Goal: Task Accomplishment & Management: Complete application form

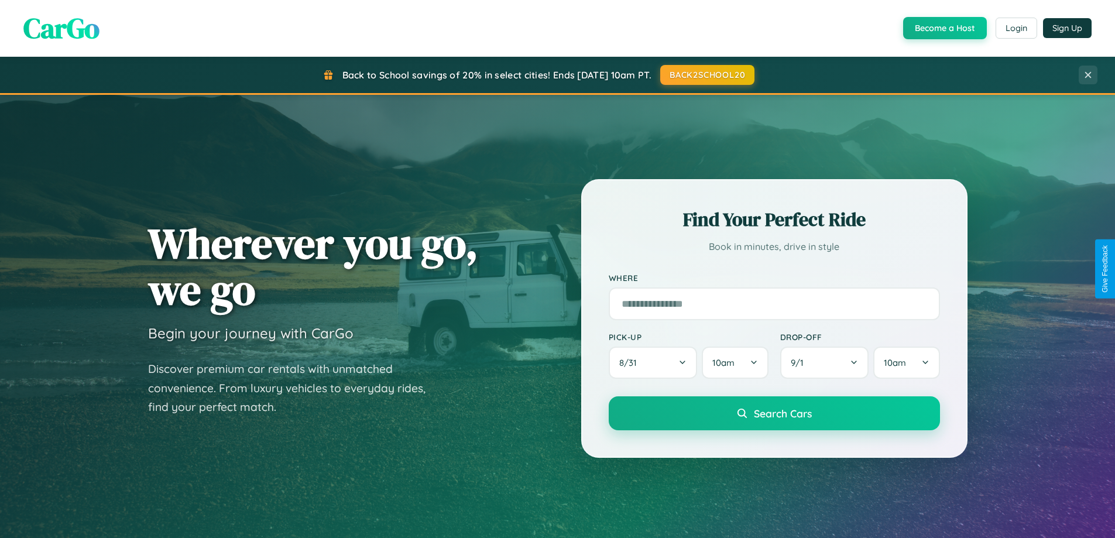
scroll to position [2253, 0]
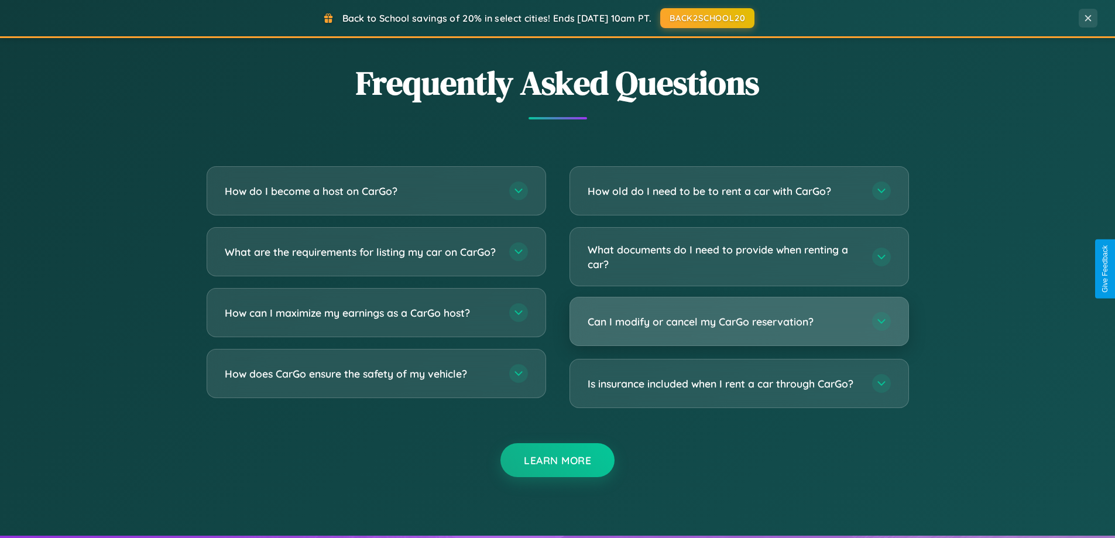
click at [739, 321] on h3 "Can I modify or cancel my CarGo reservation?" at bounding box center [724, 321] width 273 height 15
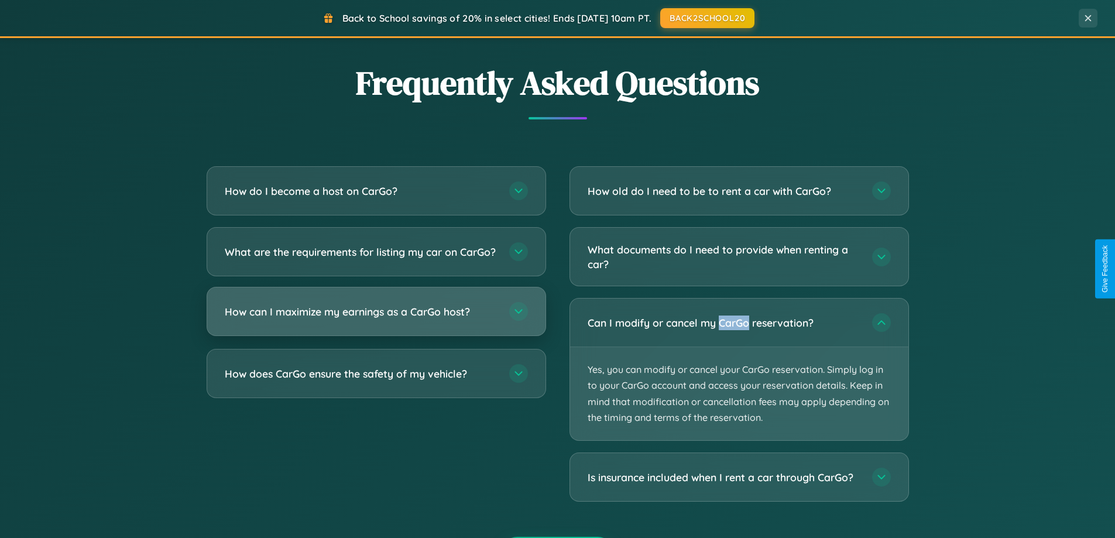
click at [376, 319] on h3 "How can I maximize my earnings as a CarGo host?" at bounding box center [361, 311] width 273 height 15
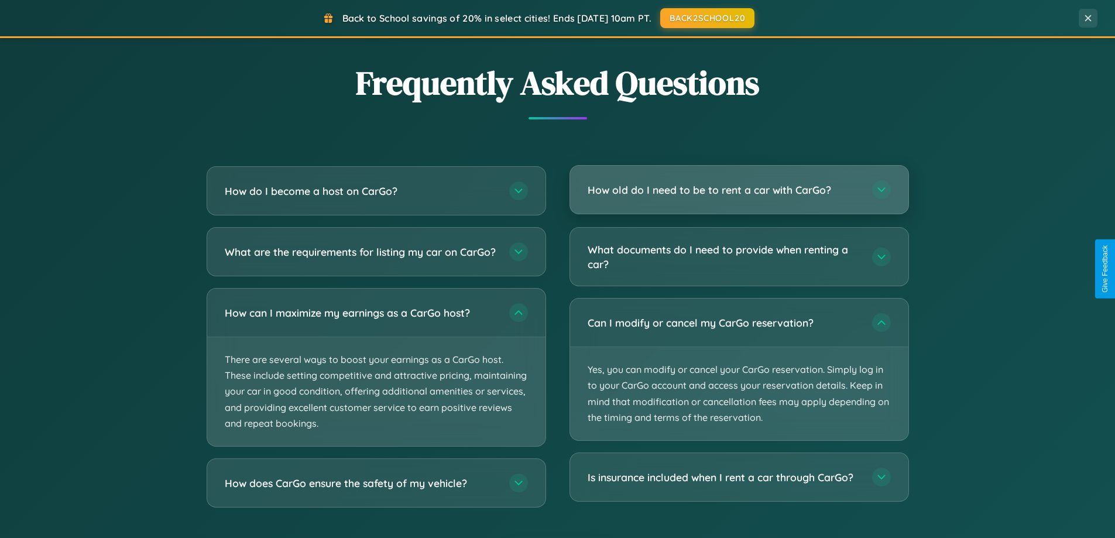
click at [739, 191] on h3 "How old do I need to be to rent a car with CarGo?" at bounding box center [724, 190] width 273 height 15
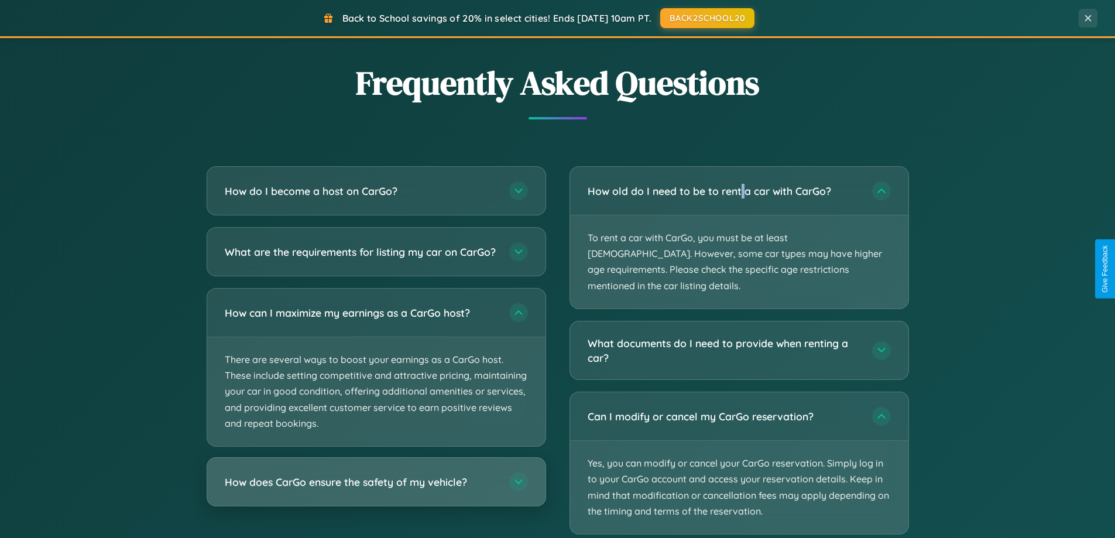
click at [376, 489] on h3 "How does CarGo ensure the safety of my vehicle?" at bounding box center [361, 482] width 273 height 15
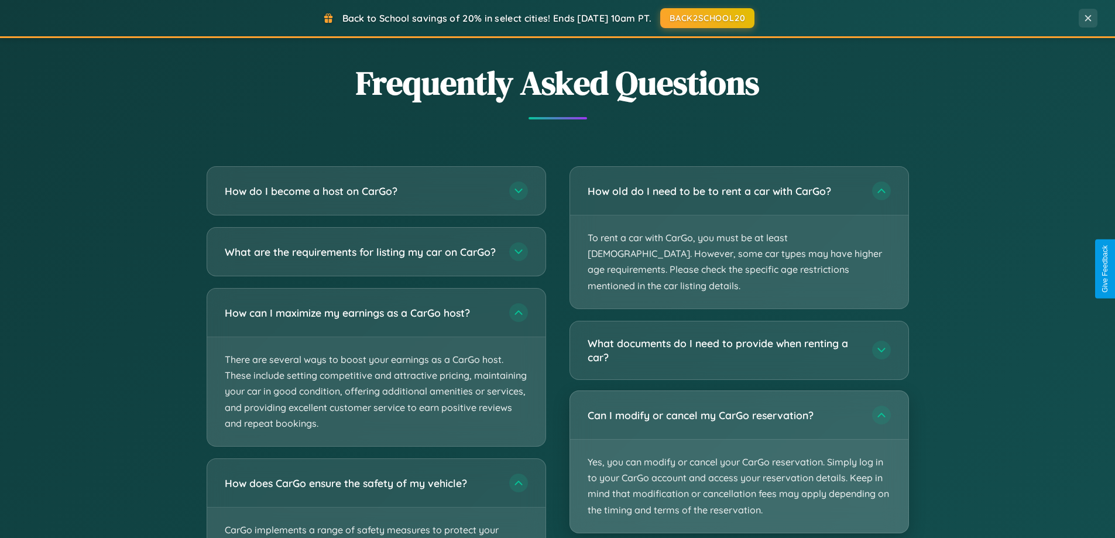
click at [739, 446] on p "Yes, you can modify or cancel your CarGo reservation. Simply log in to your Car…" at bounding box center [739, 486] width 338 height 93
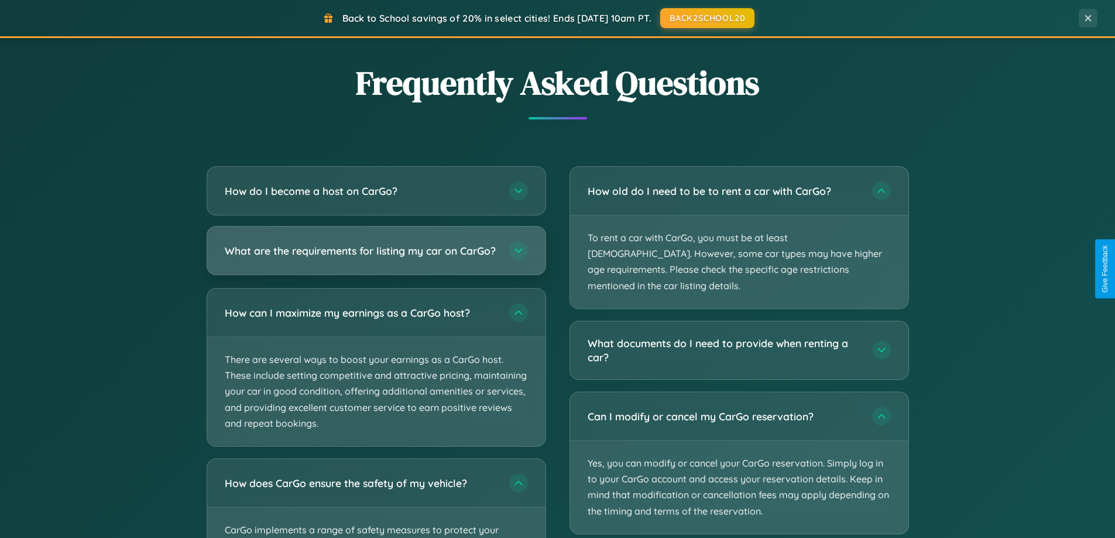
click at [376, 256] on h3 "What are the requirements for listing my car on CarGo?" at bounding box center [361, 251] width 273 height 15
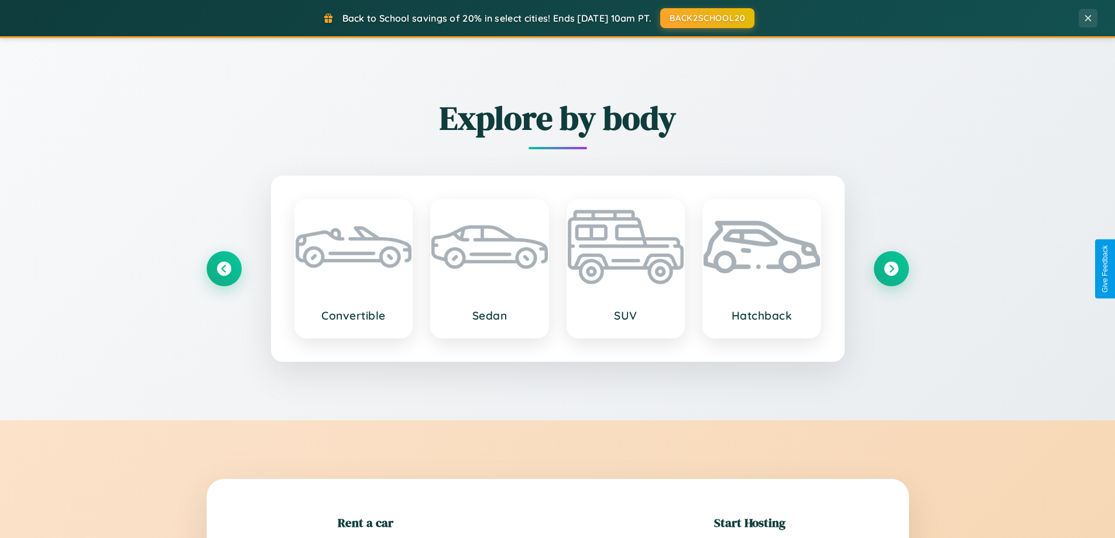
scroll to position [253, 0]
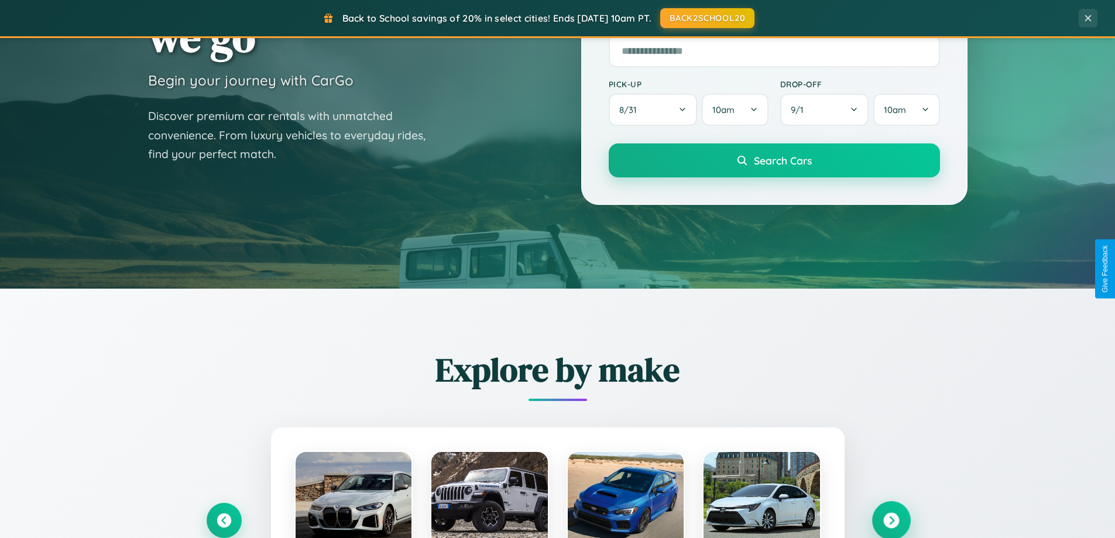
click at [891, 520] on icon at bounding box center [891, 521] width 16 height 16
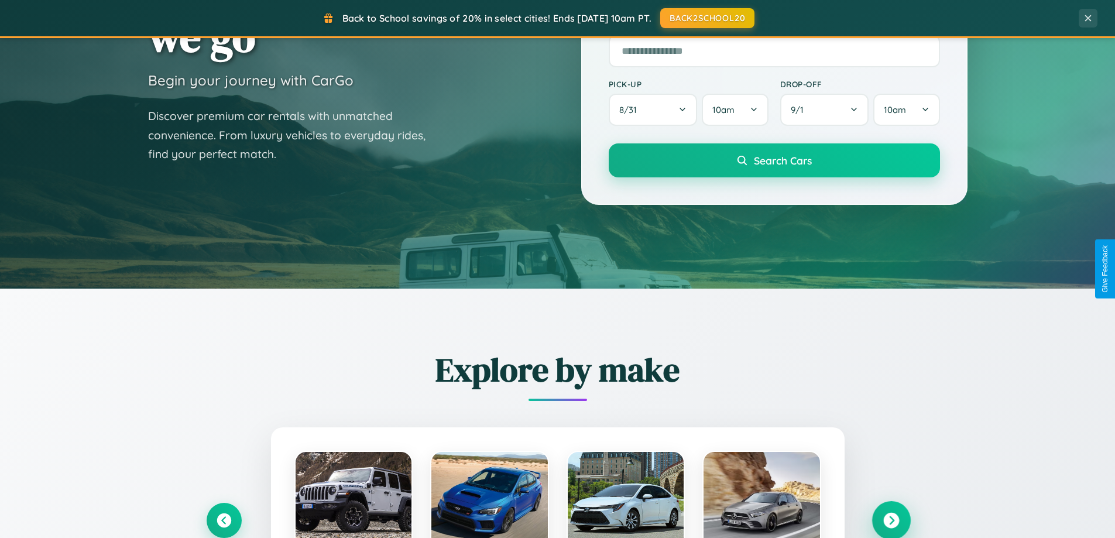
click at [891, 519] on icon at bounding box center [891, 521] width 16 height 16
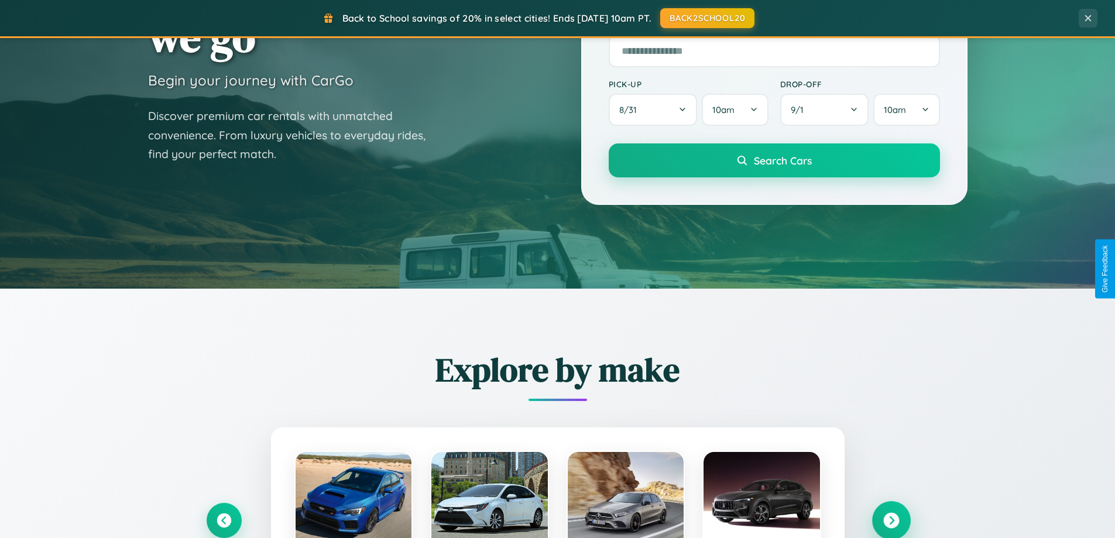
click at [891, 519] on icon at bounding box center [891, 521] width 16 height 16
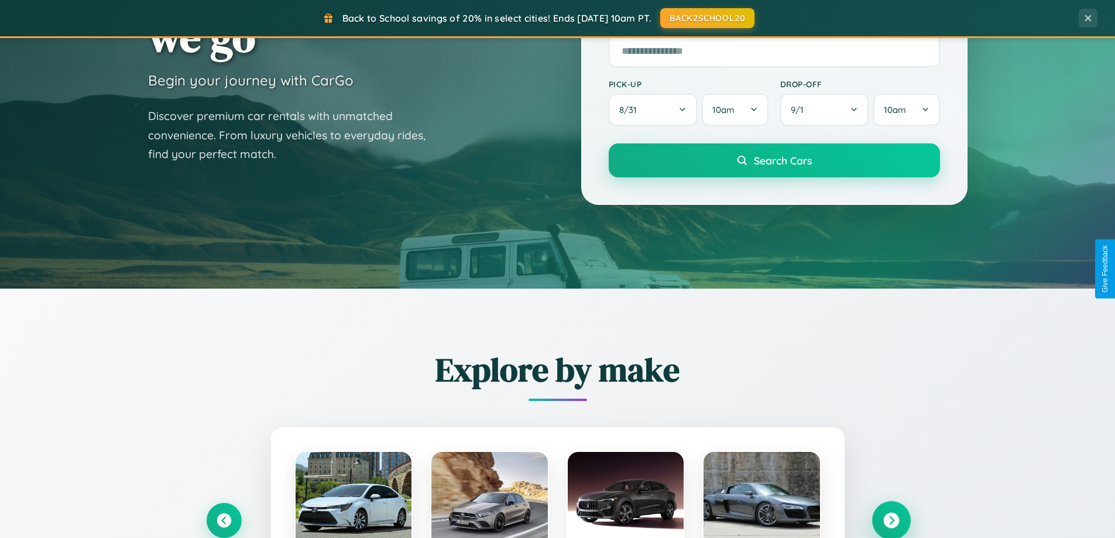
click at [891, 519] on icon at bounding box center [891, 521] width 16 height 16
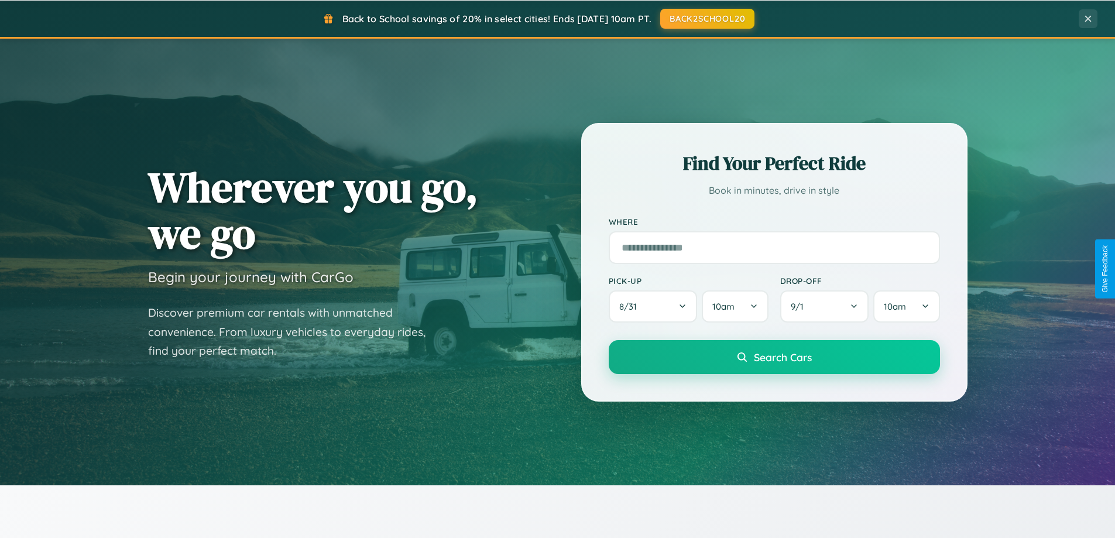
scroll to position [0, 0]
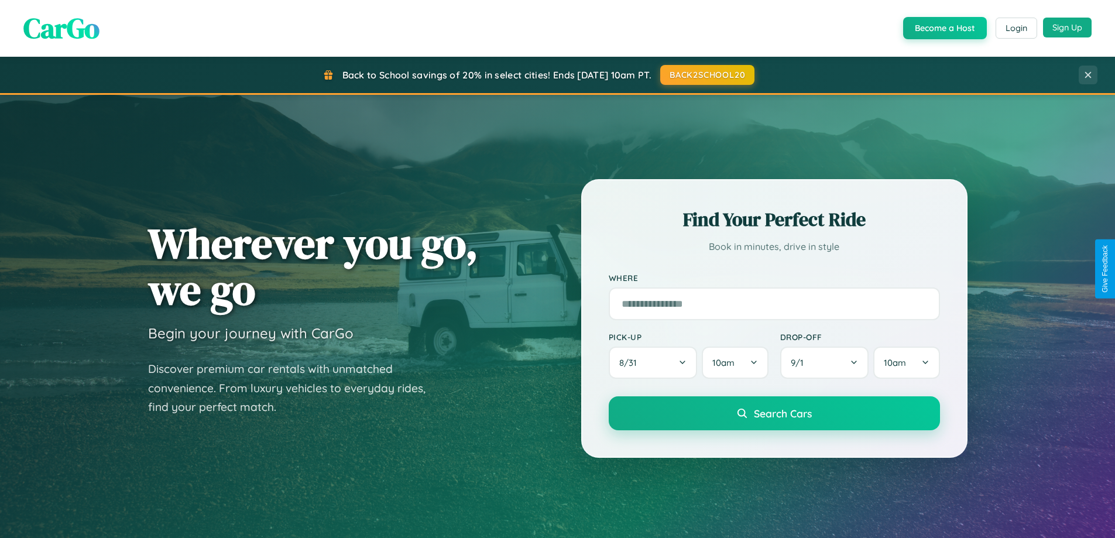
click at [1067, 28] on button "Sign Up" at bounding box center [1067, 28] width 49 height 20
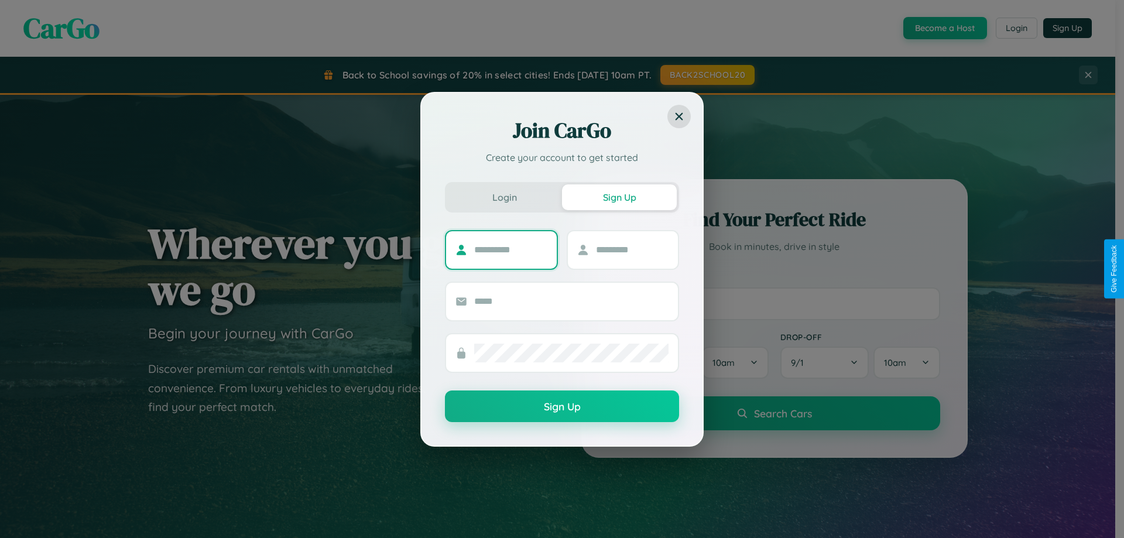
click at [511, 249] on input "text" at bounding box center [510, 250] width 73 height 19
type input "*******"
click at [632, 249] on input "text" at bounding box center [632, 250] width 73 height 19
type input "*****"
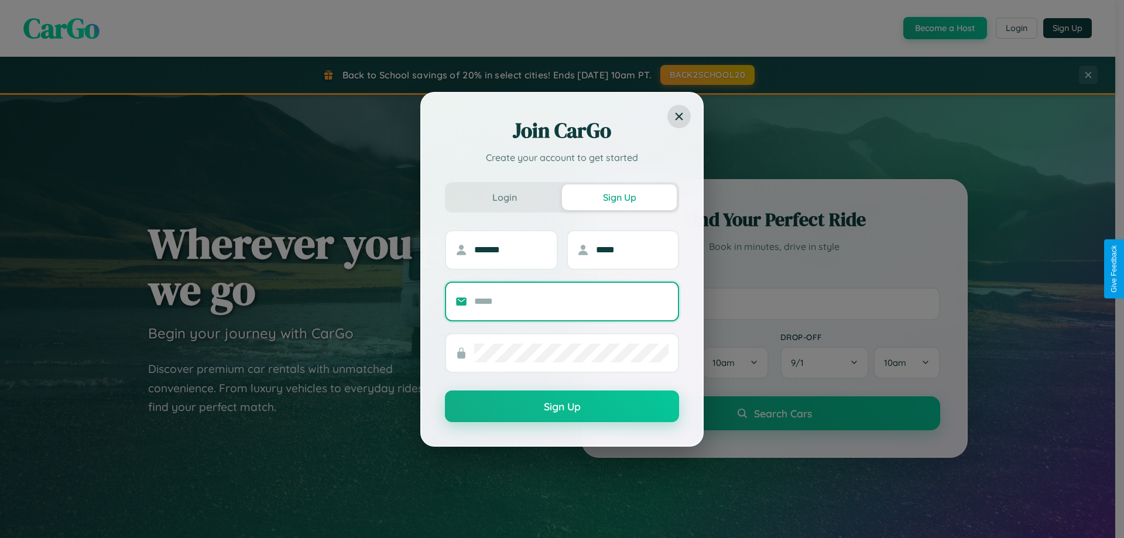
click at [571, 301] on input "text" at bounding box center [571, 301] width 194 height 19
type input "**********"
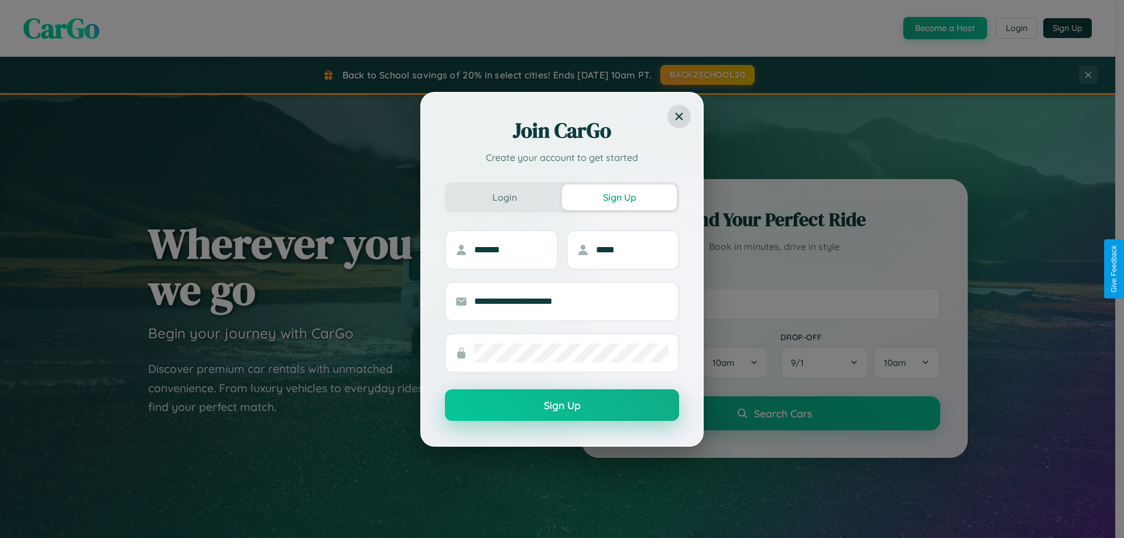
click at [562, 405] on button "Sign Up" at bounding box center [562, 405] width 234 height 32
